Goal: Task Accomplishment & Management: Use online tool/utility

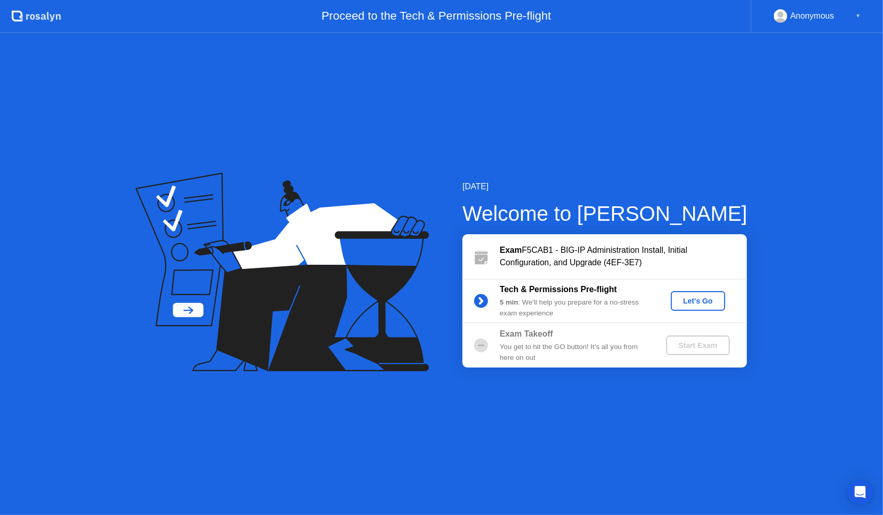
click at [689, 301] on div "Let's Go" at bounding box center [698, 301] width 46 height 8
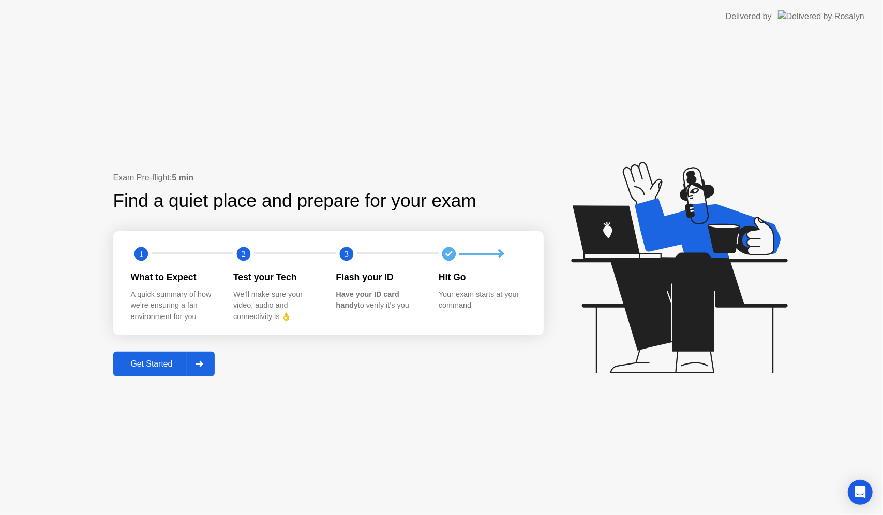
click at [179, 360] on div "Get Started" at bounding box center [151, 364] width 71 height 9
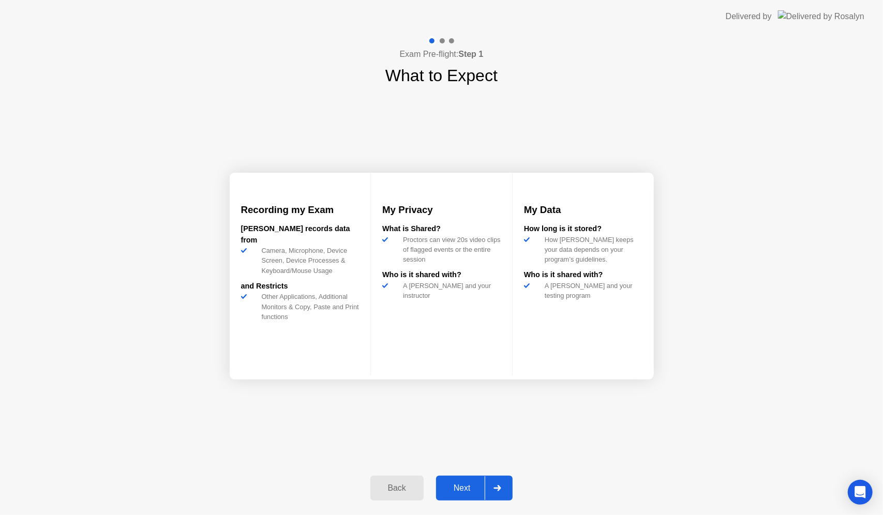
click at [468, 485] on div "Next" at bounding box center [462, 488] width 46 height 9
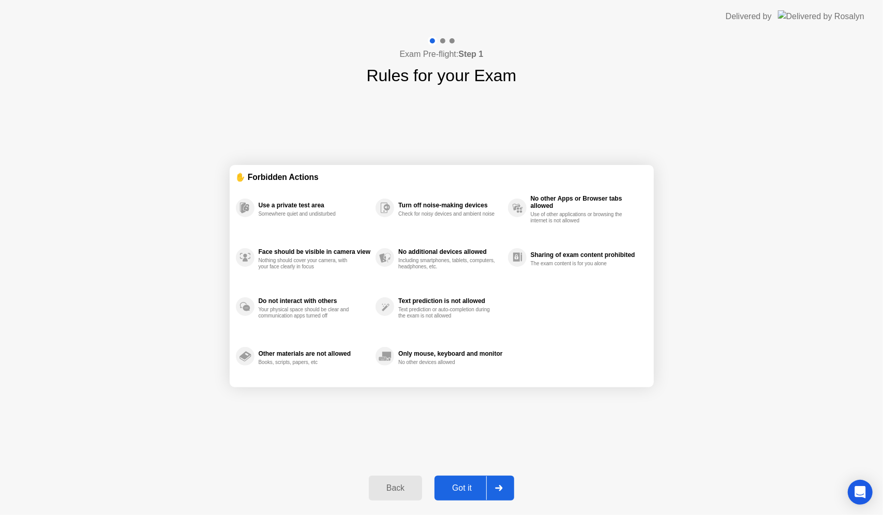
click at [498, 492] on div at bounding box center [498, 488] width 25 height 24
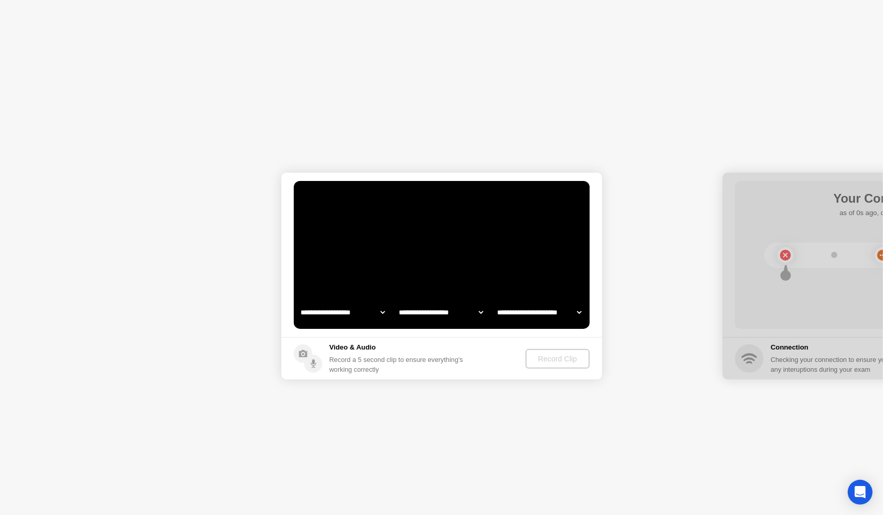
select select "**********"
select select "*******"
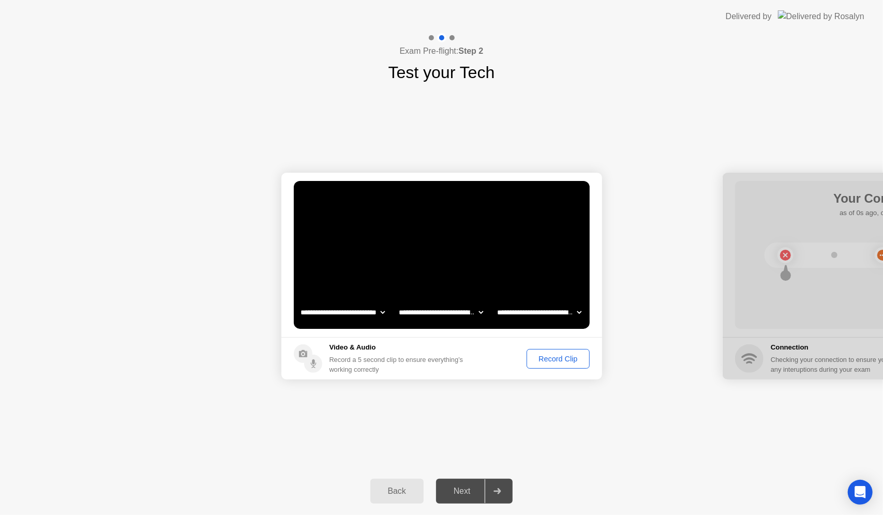
click at [561, 361] on div "Record Clip" at bounding box center [557, 359] width 55 height 8
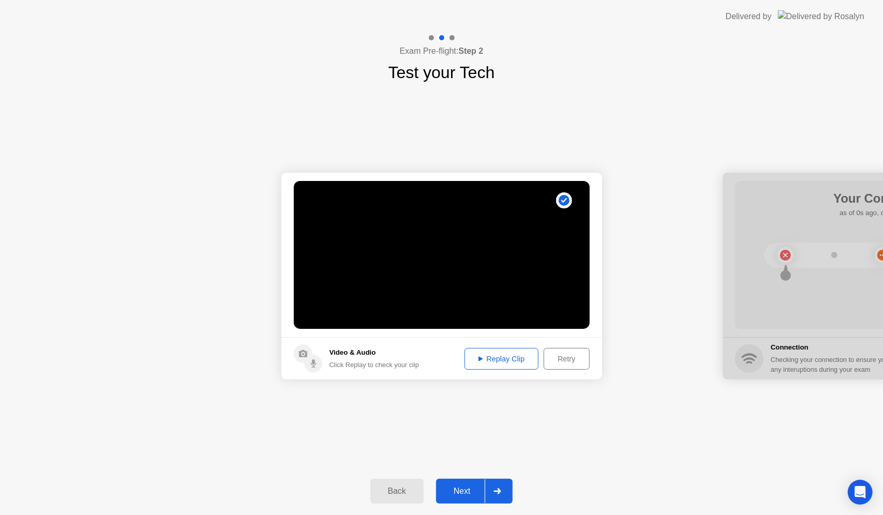
click at [522, 362] on div "Replay Clip" at bounding box center [501, 359] width 67 height 8
click at [501, 489] on icon at bounding box center [498, 491] width 8 height 6
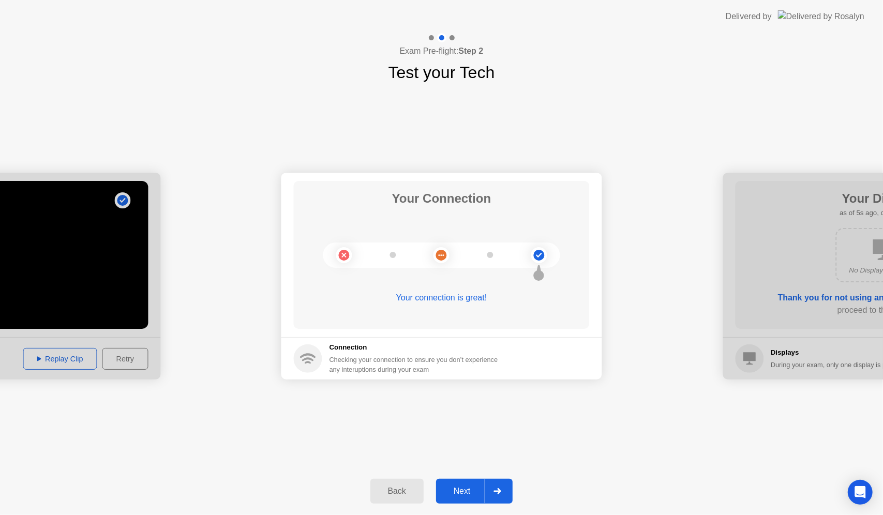
click at [497, 486] on div at bounding box center [497, 492] width 25 height 24
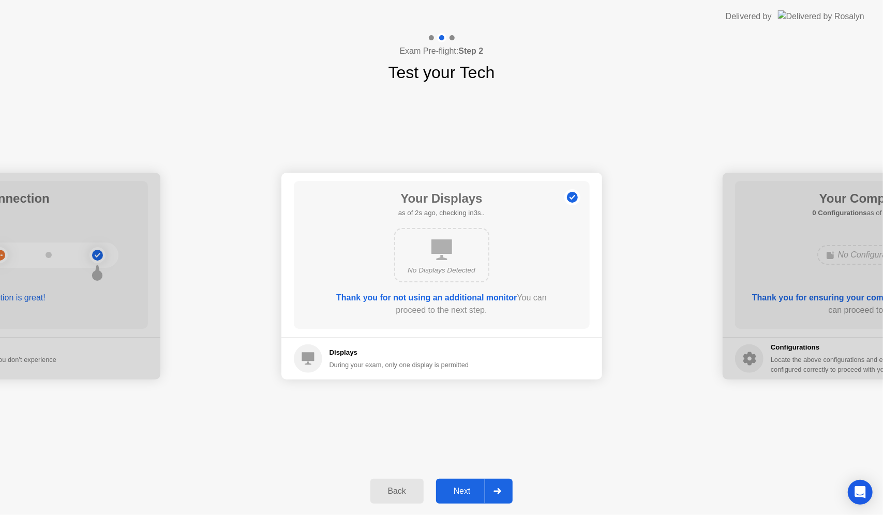
click at [482, 490] on div "Next" at bounding box center [462, 491] width 46 height 9
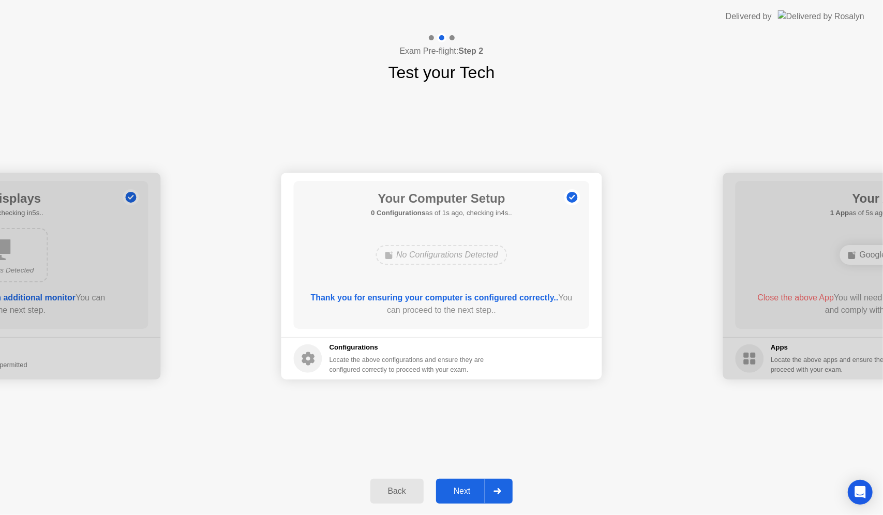
click at [471, 487] on div "Next" at bounding box center [462, 491] width 46 height 9
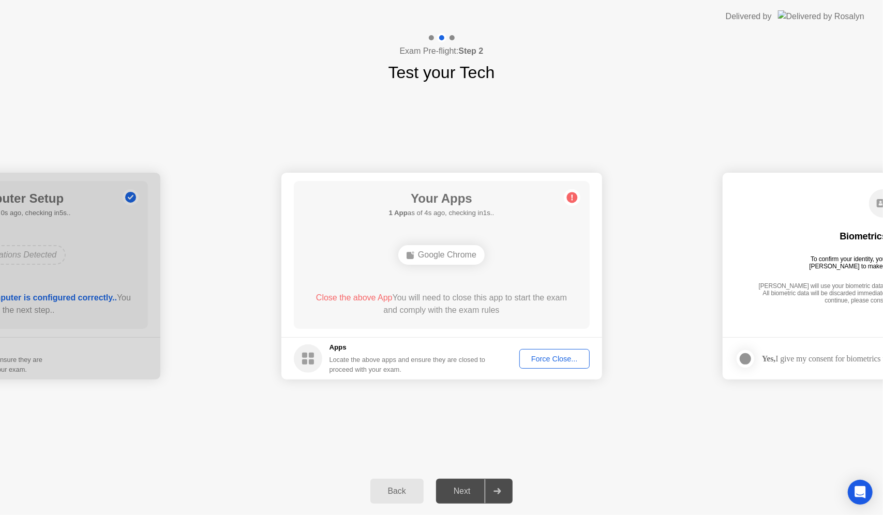
click at [565, 256] on div "Your Apps 1 App as of 4s ago, checking in1s.. Google Chrome Close the above App…" at bounding box center [442, 255] width 296 height 148
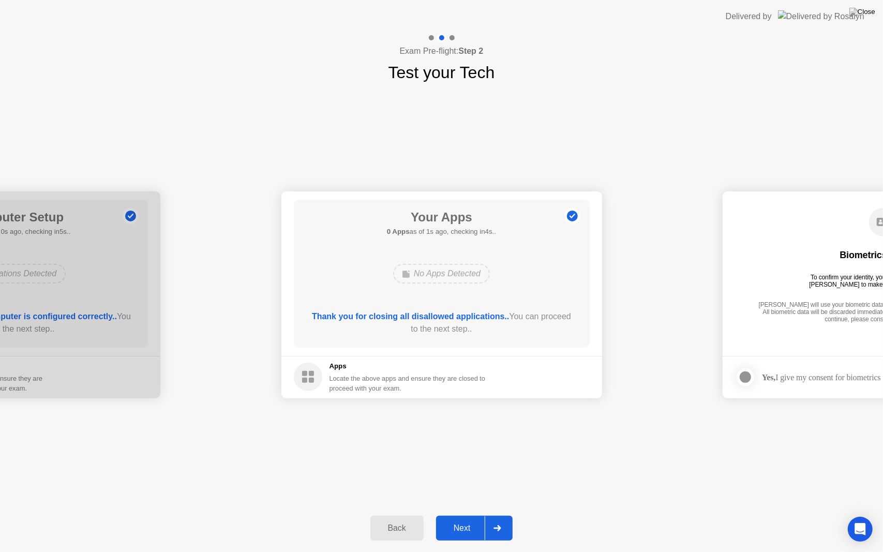
click at [473, 515] on div "Next" at bounding box center [462, 528] width 46 height 9
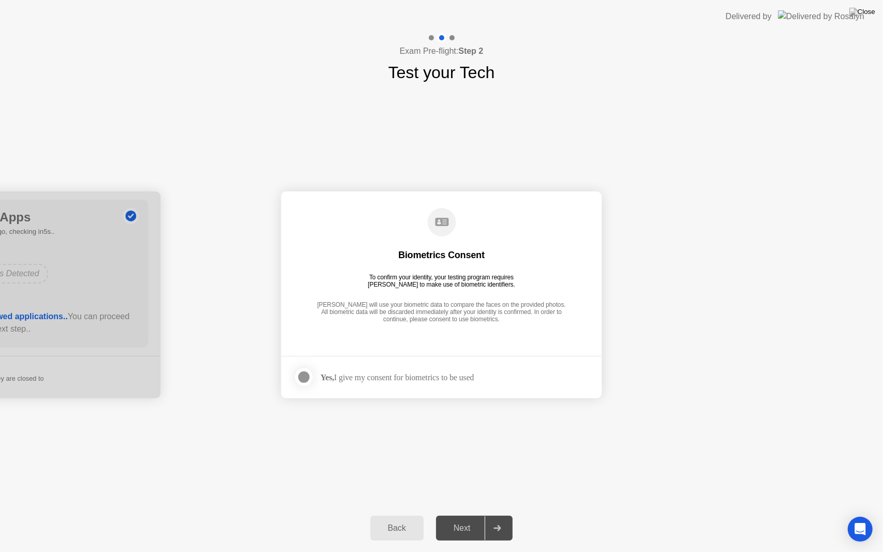
click at [308, 378] on div at bounding box center [304, 377] width 12 height 12
click at [451, 515] on div "Next" at bounding box center [462, 528] width 46 height 9
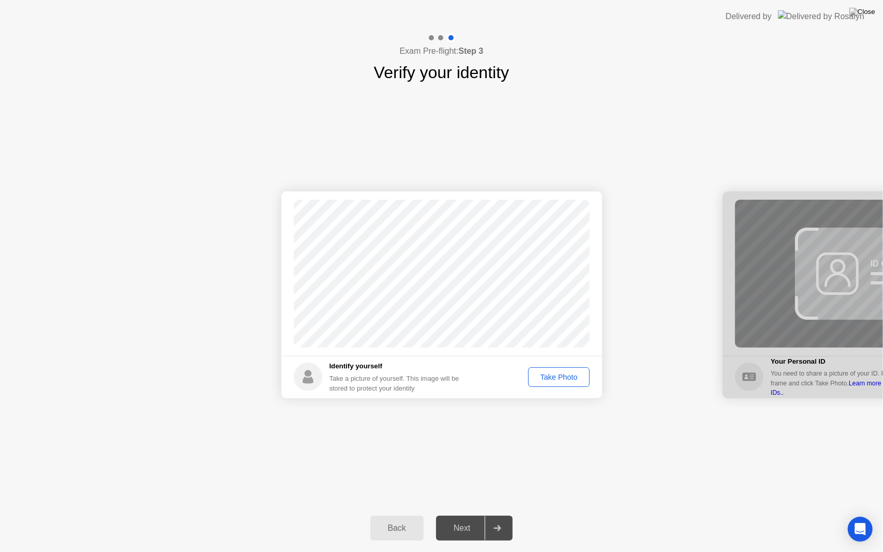
click at [566, 375] on div "Take Photo" at bounding box center [559, 377] width 54 height 8
click at [497, 515] on icon at bounding box center [497, 528] width 7 height 6
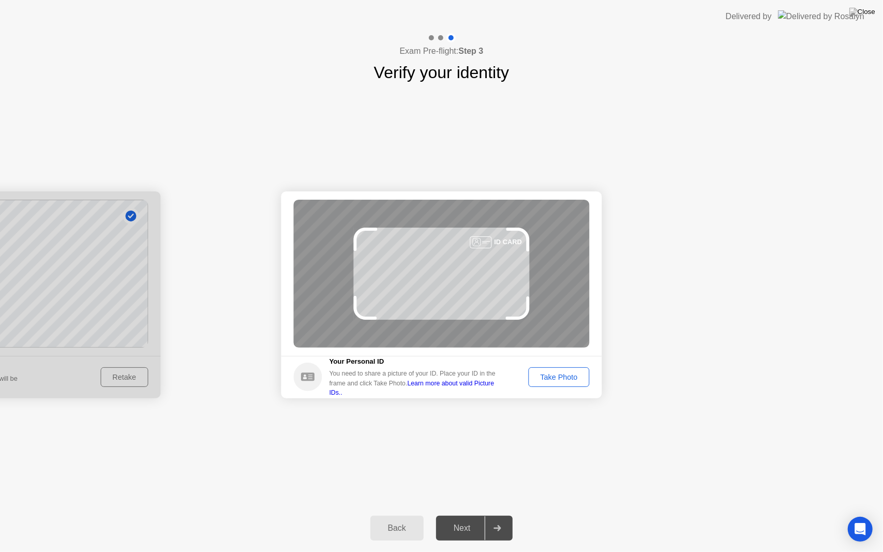
click at [572, 370] on button "Take Photo" at bounding box center [558, 377] width 61 height 20
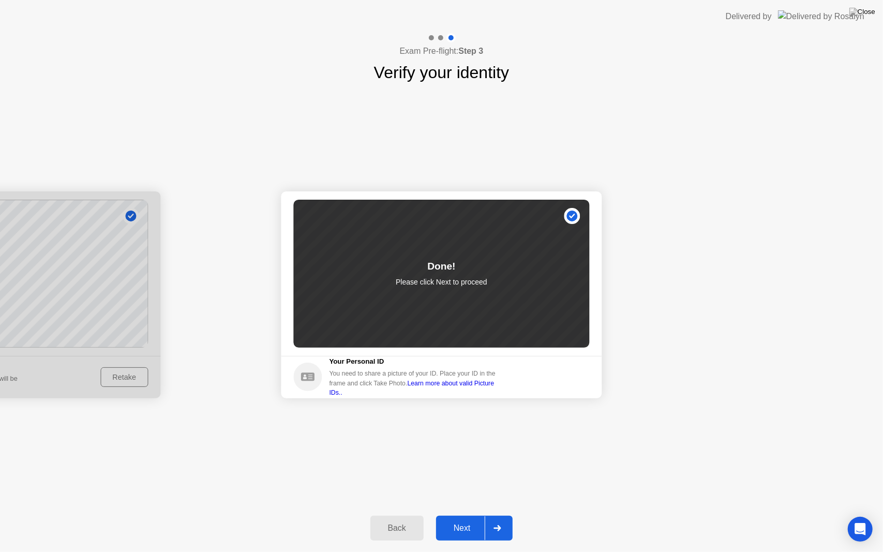
click at [472, 515] on div "Next" at bounding box center [462, 528] width 46 height 9
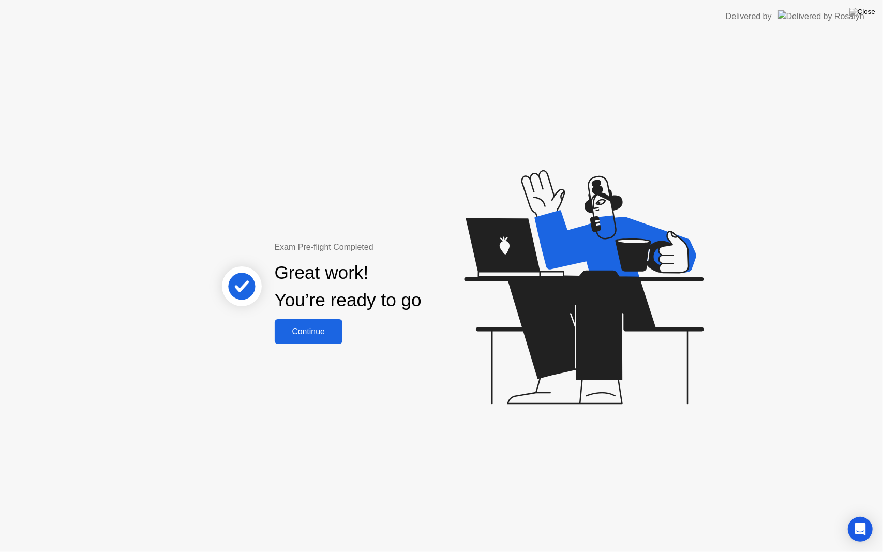
click at [334, 333] on div "Continue" at bounding box center [309, 331] width 62 height 9
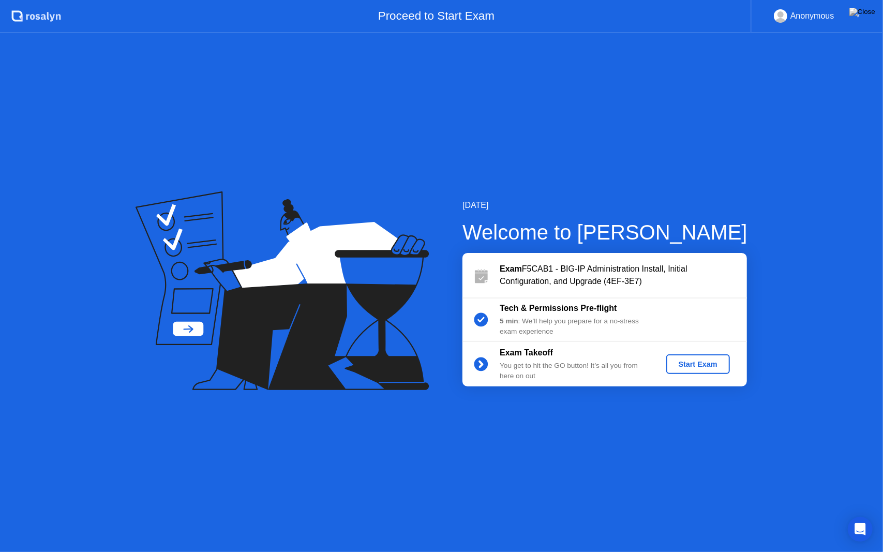
click at [675, 362] on div "Start Exam" at bounding box center [697, 364] width 55 height 8
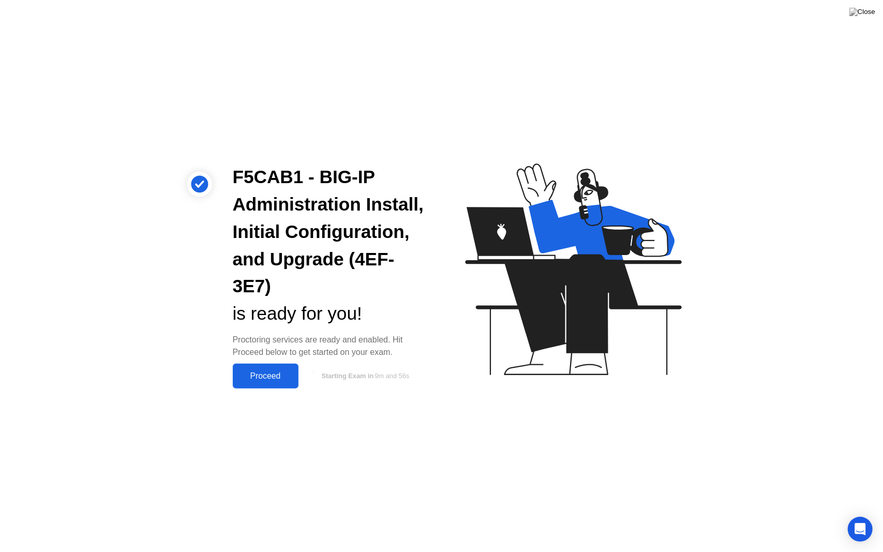
click at [263, 385] on button "Proceed" at bounding box center [266, 376] width 66 height 25
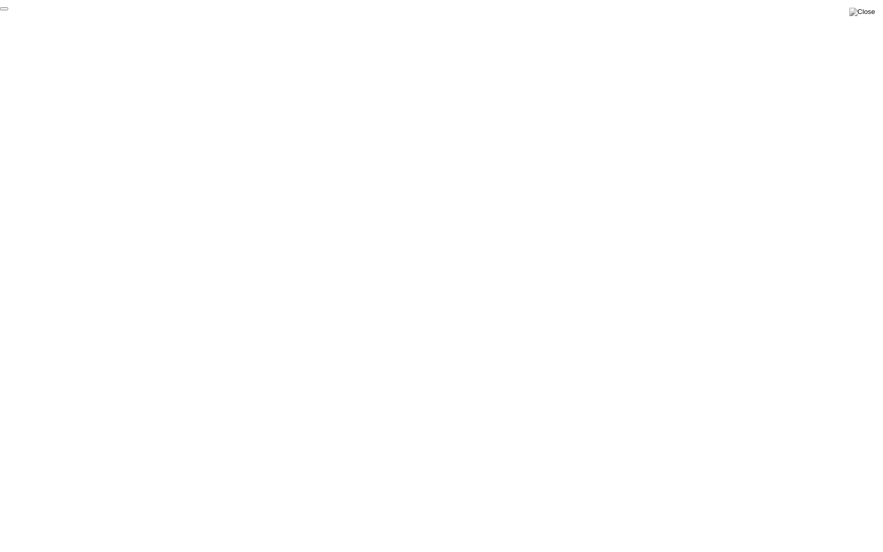
click div "End Proctoring Session"
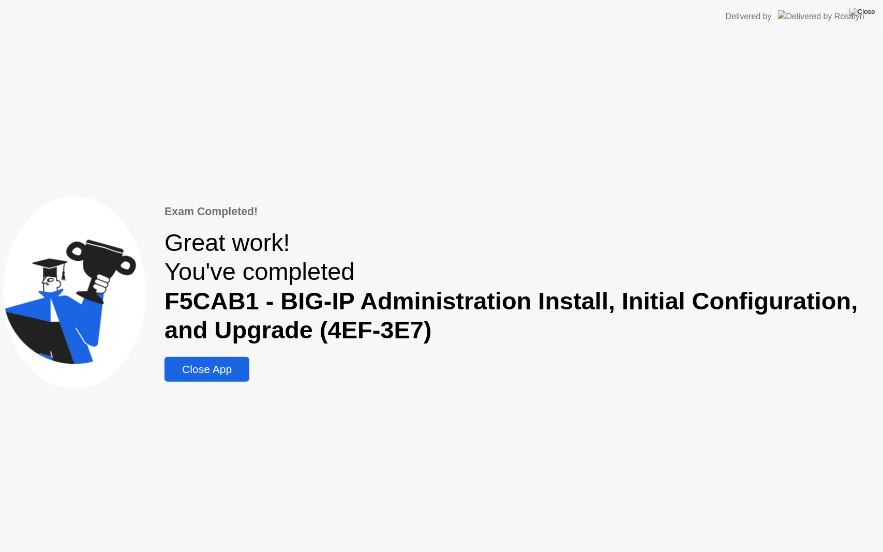
click at [213, 373] on div "Close App" at bounding box center [207, 369] width 79 height 12
